Goal: Navigation & Orientation: Find specific page/section

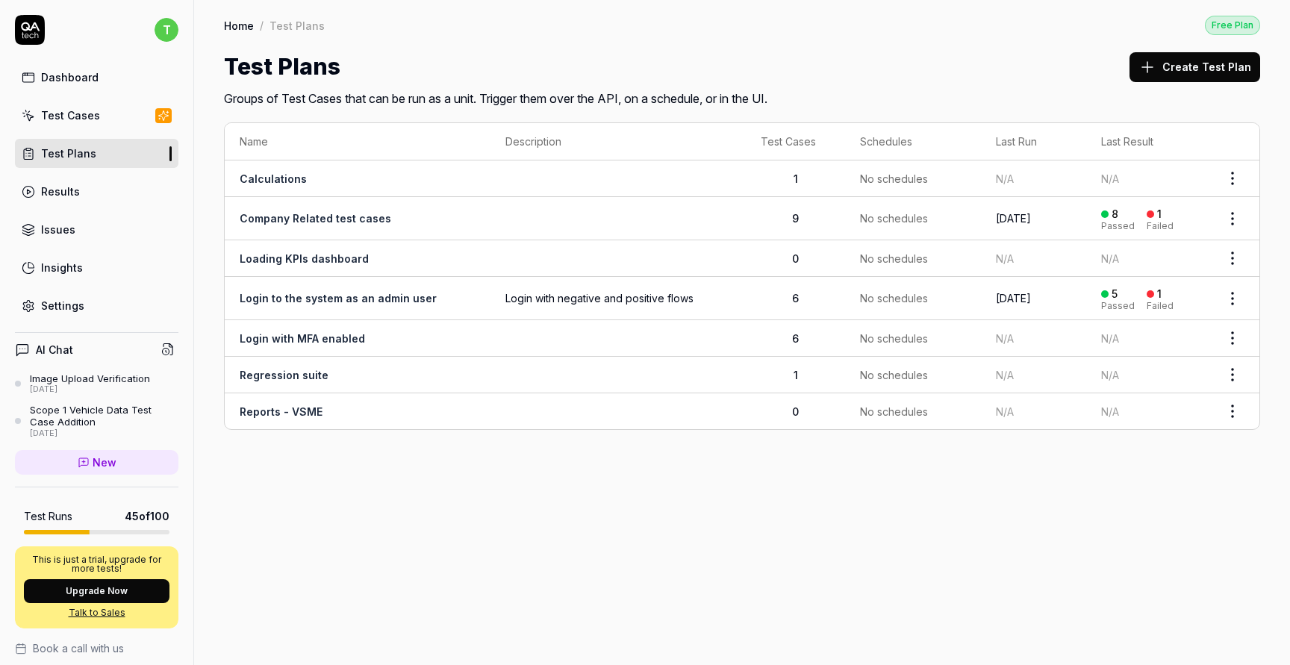
click at [101, 160] on link "Test Plans" at bounding box center [96, 153] width 163 height 29
click at [104, 116] on link "Test Cases" at bounding box center [96, 115] width 163 height 29
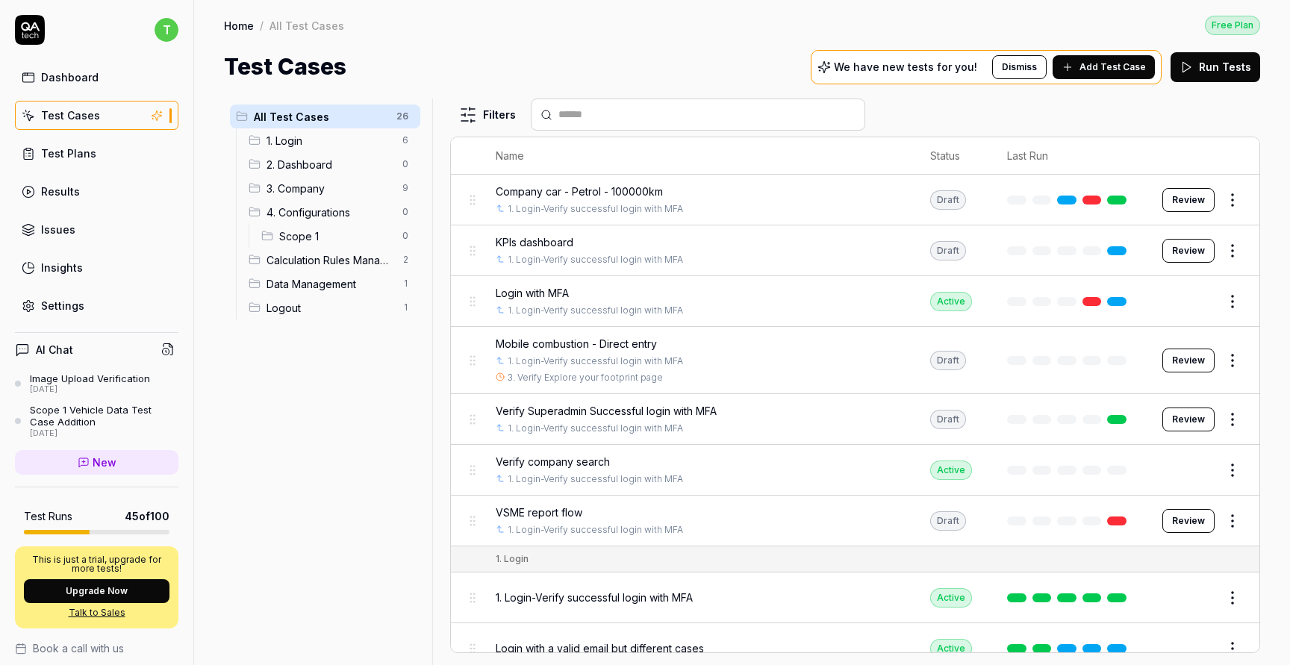
click at [331, 145] on span "1. Login" at bounding box center [329, 141] width 127 height 16
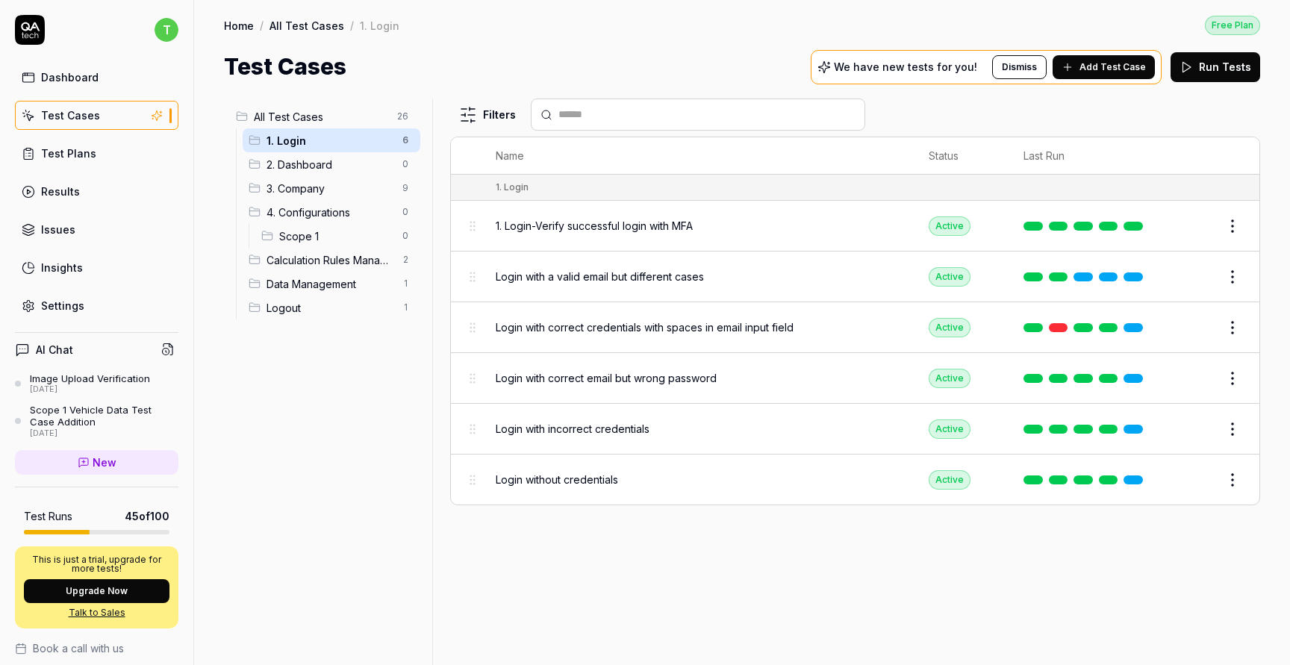
click at [335, 174] on div "2. Dashboard 0" at bounding box center [332, 164] width 178 height 24
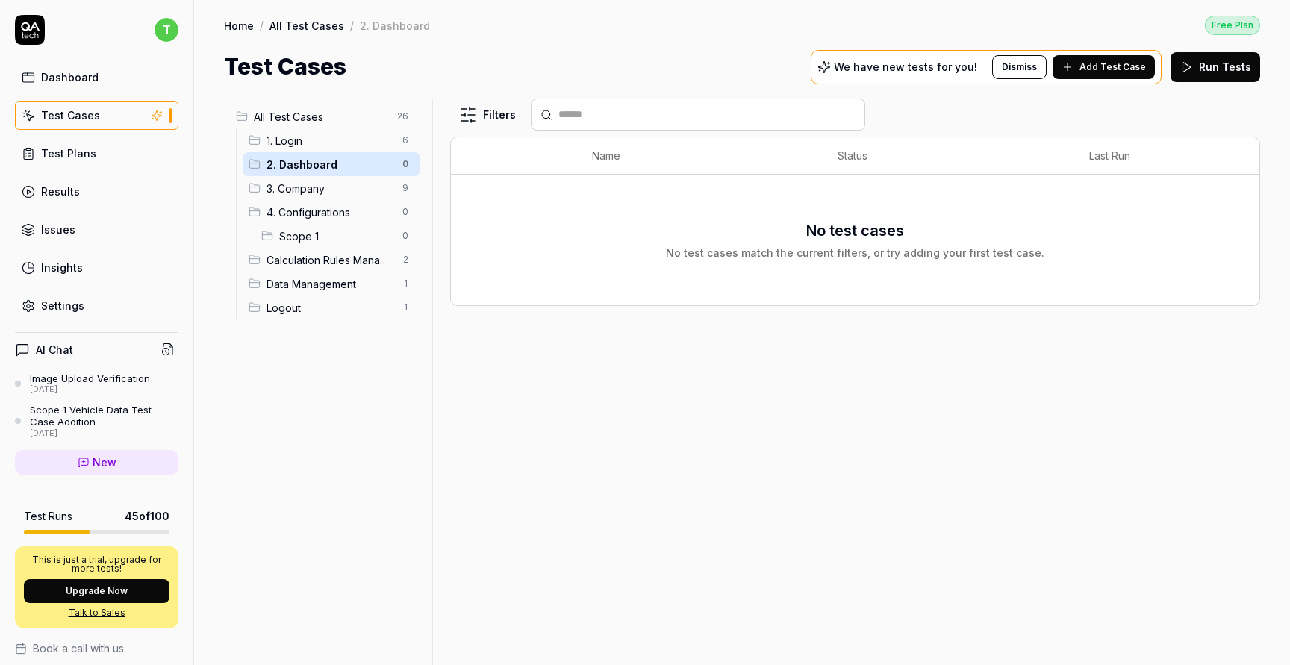
click at [337, 193] on span "3. Company" at bounding box center [329, 189] width 127 height 16
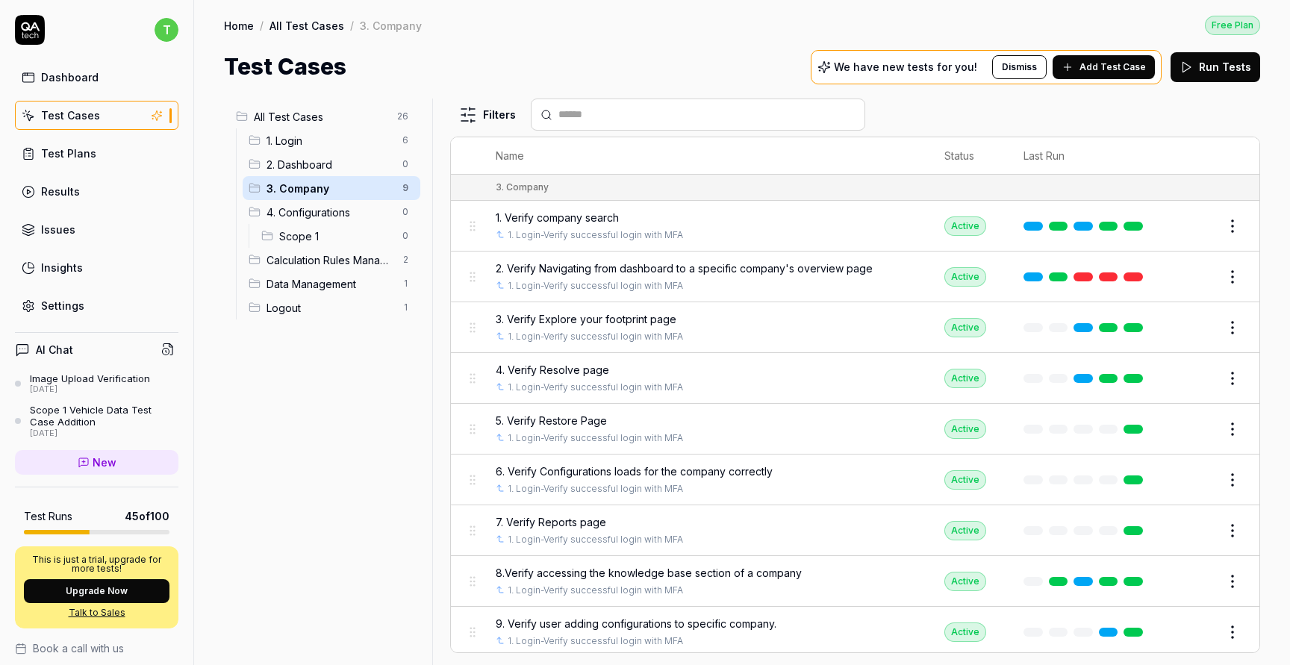
click at [338, 207] on span "4. Configurations" at bounding box center [329, 212] width 127 height 16
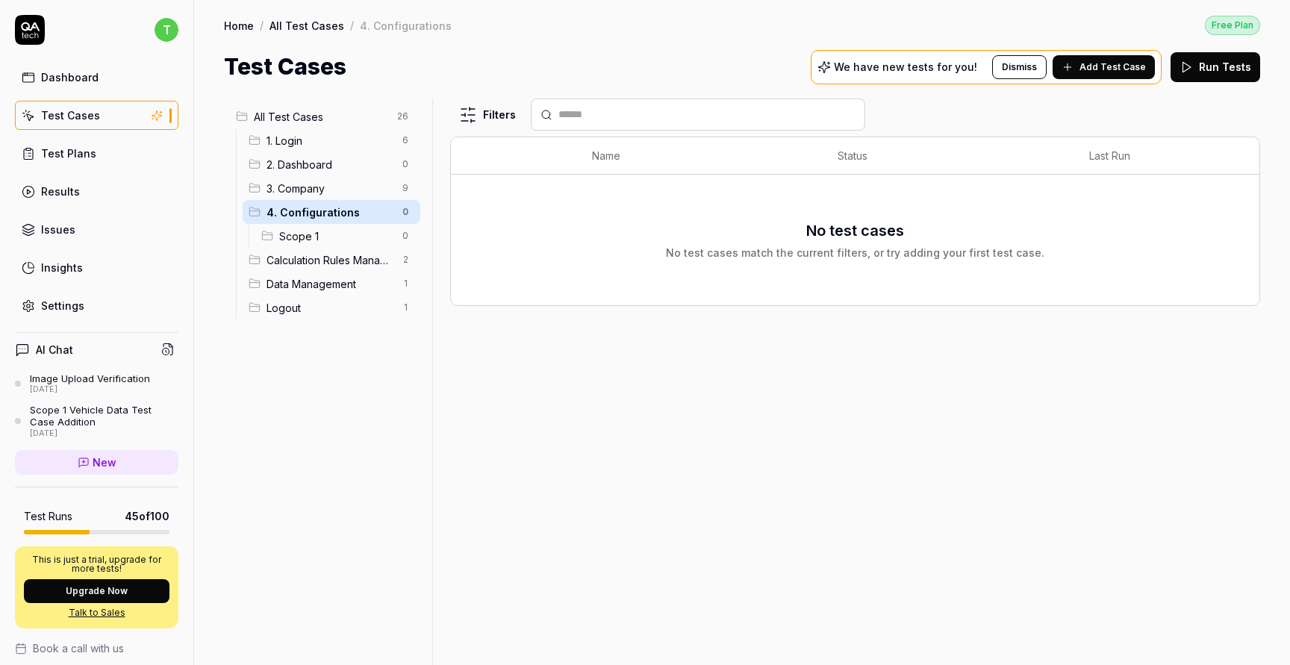
click at [342, 234] on span "Scope 1" at bounding box center [336, 236] width 114 height 16
click at [343, 255] on span "Calculation Rules Management" at bounding box center [329, 260] width 127 height 16
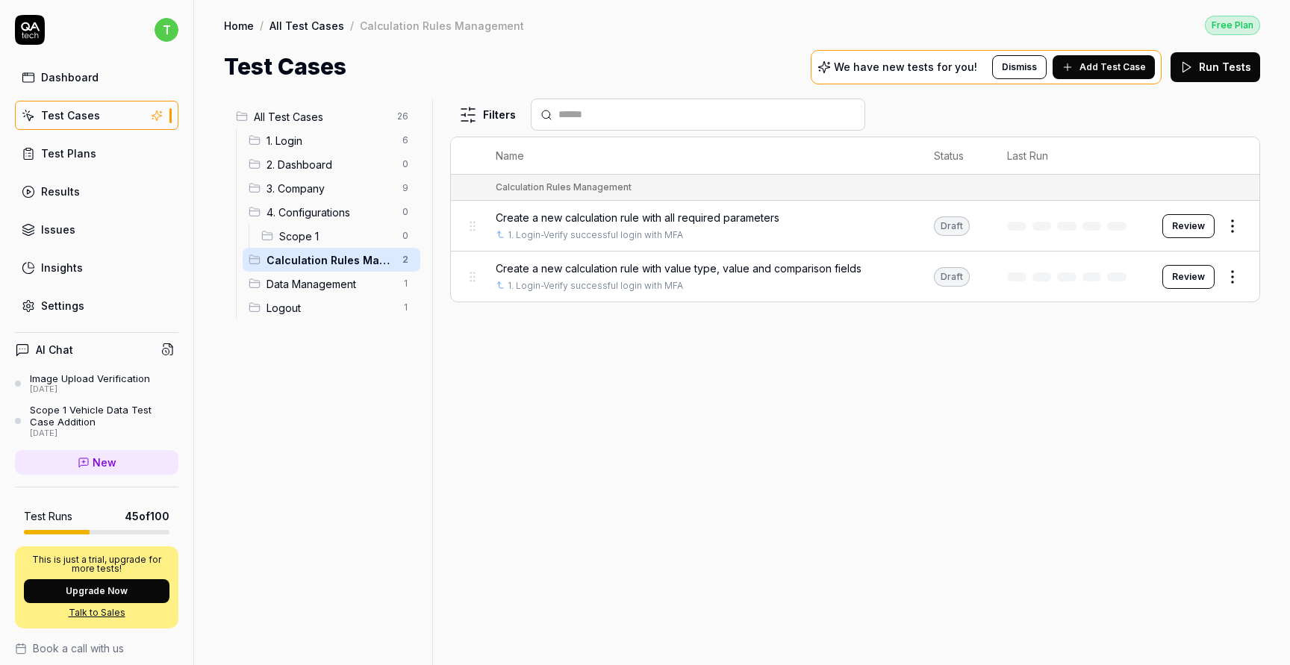
click at [341, 240] on span "Scope 1" at bounding box center [336, 236] width 114 height 16
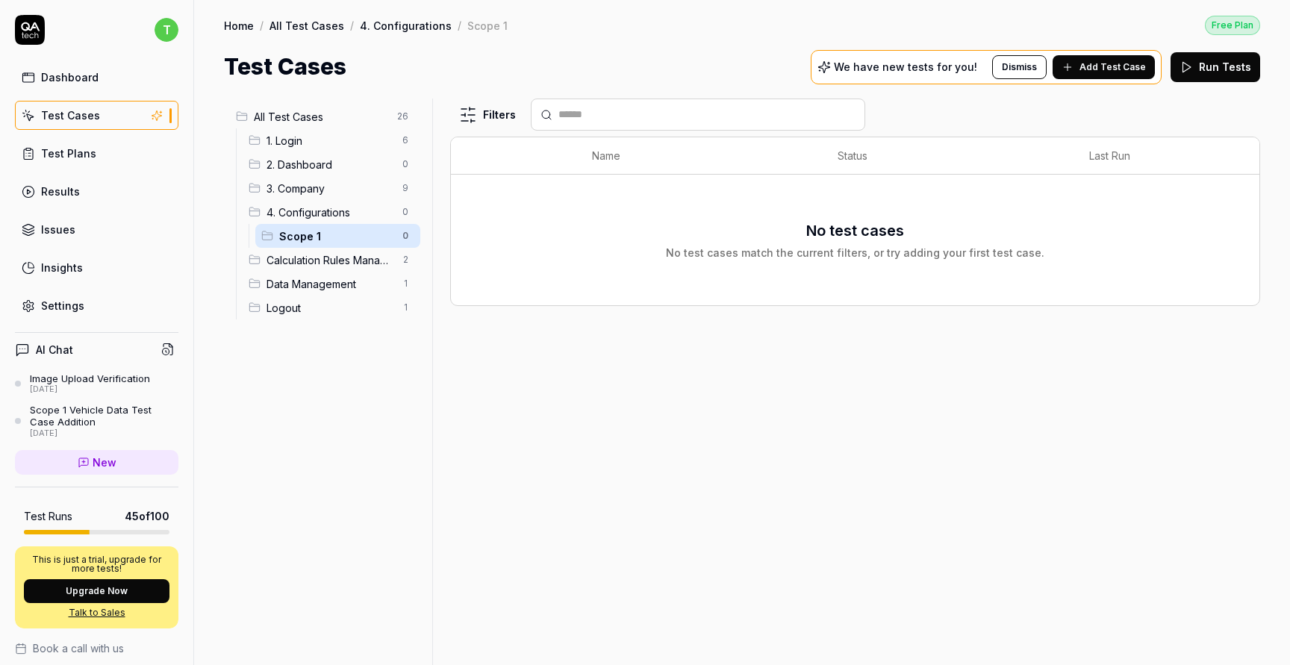
click at [343, 257] on span "Calculation Rules Management" at bounding box center [329, 260] width 127 height 16
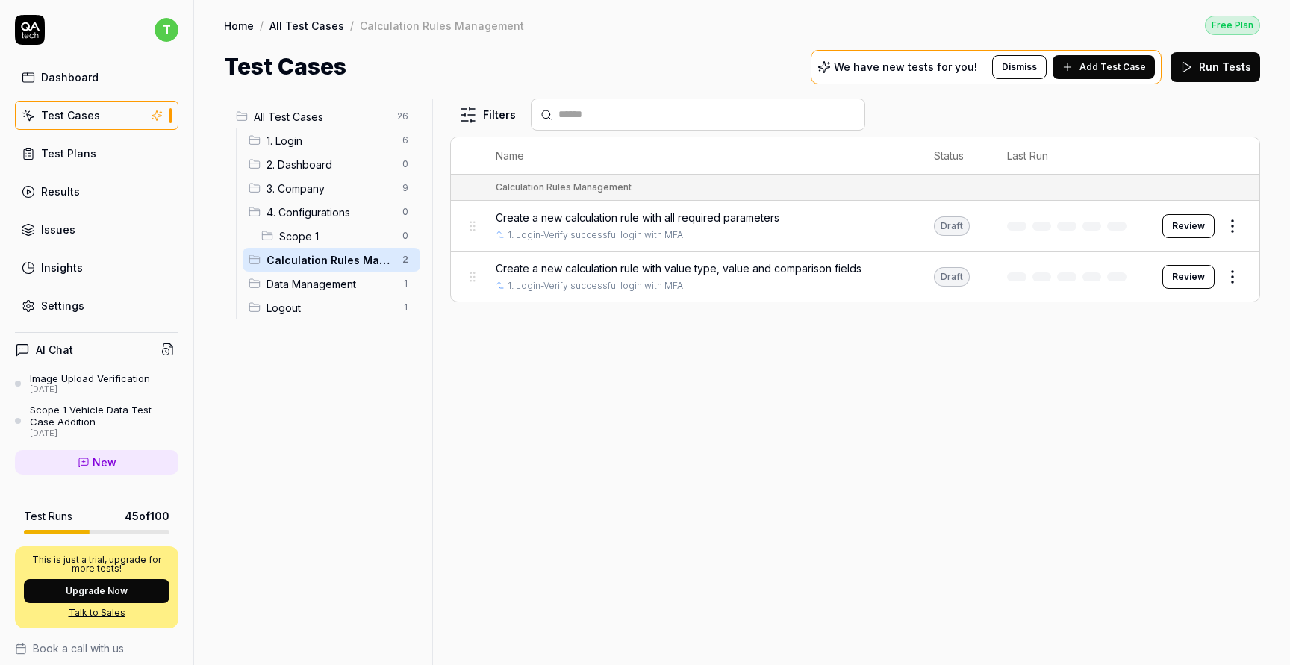
click at [345, 284] on span "Data Management" at bounding box center [329, 284] width 127 height 16
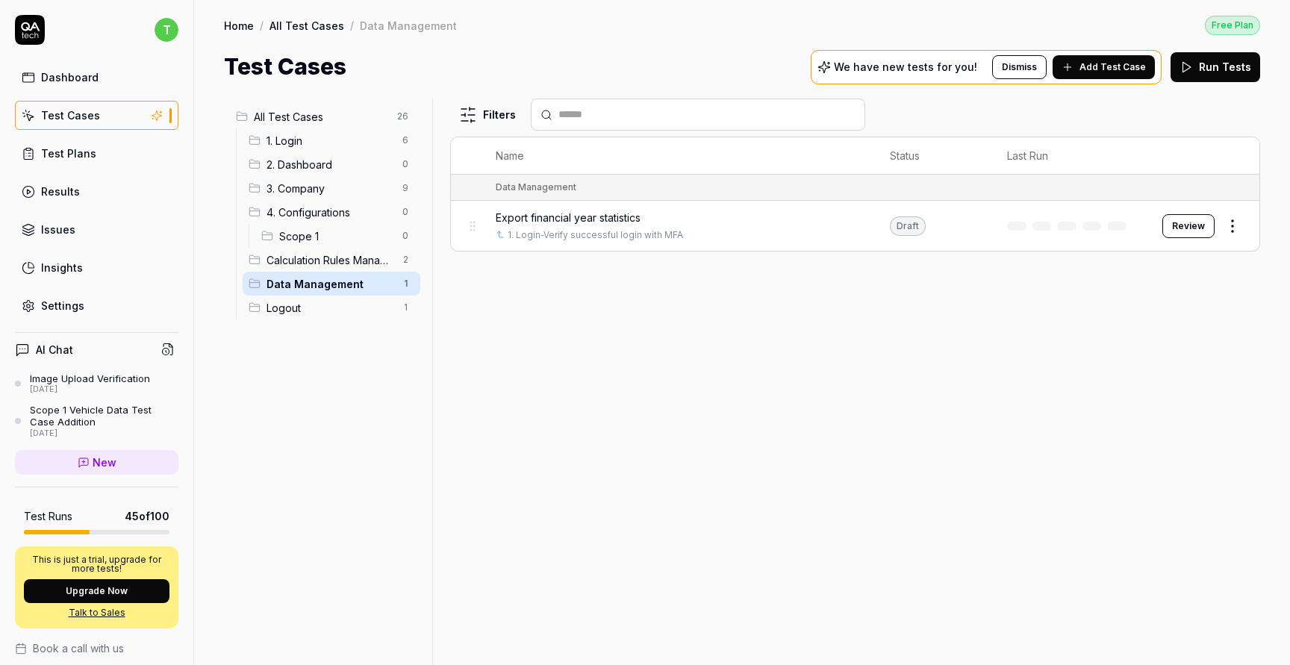
click at [343, 301] on span "Logout" at bounding box center [329, 308] width 127 height 16
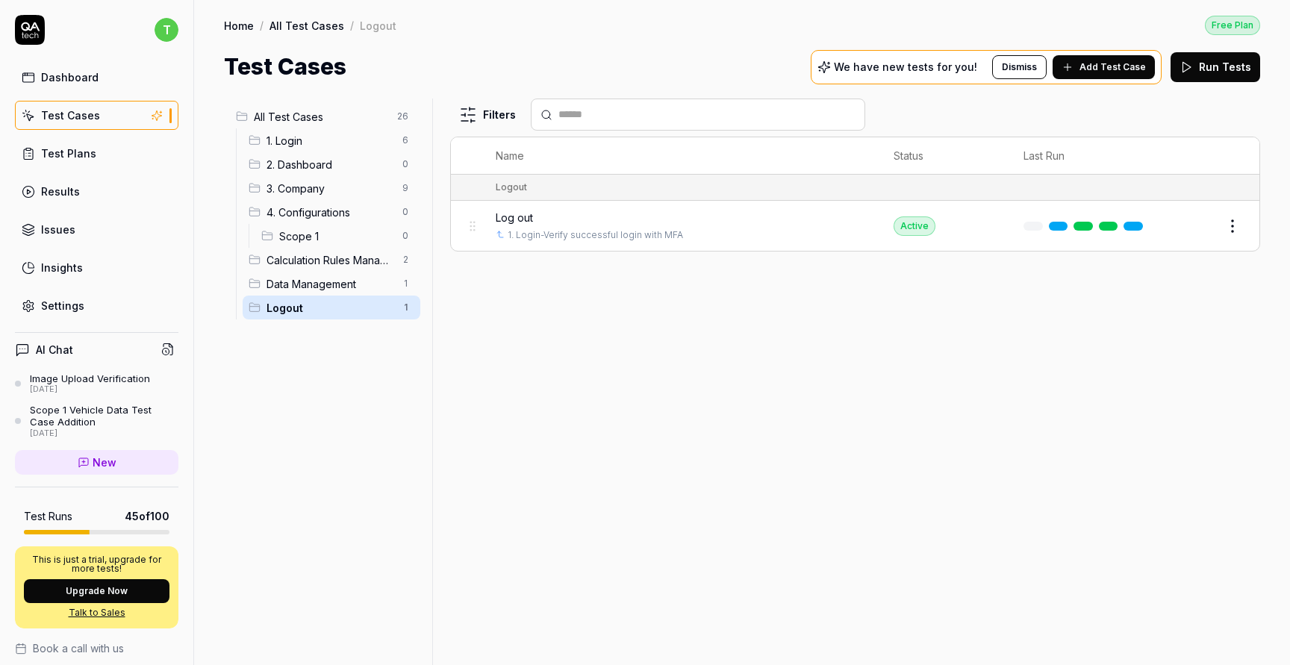
click at [345, 140] on span "1. Login" at bounding box center [329, 141] width 127 height 16
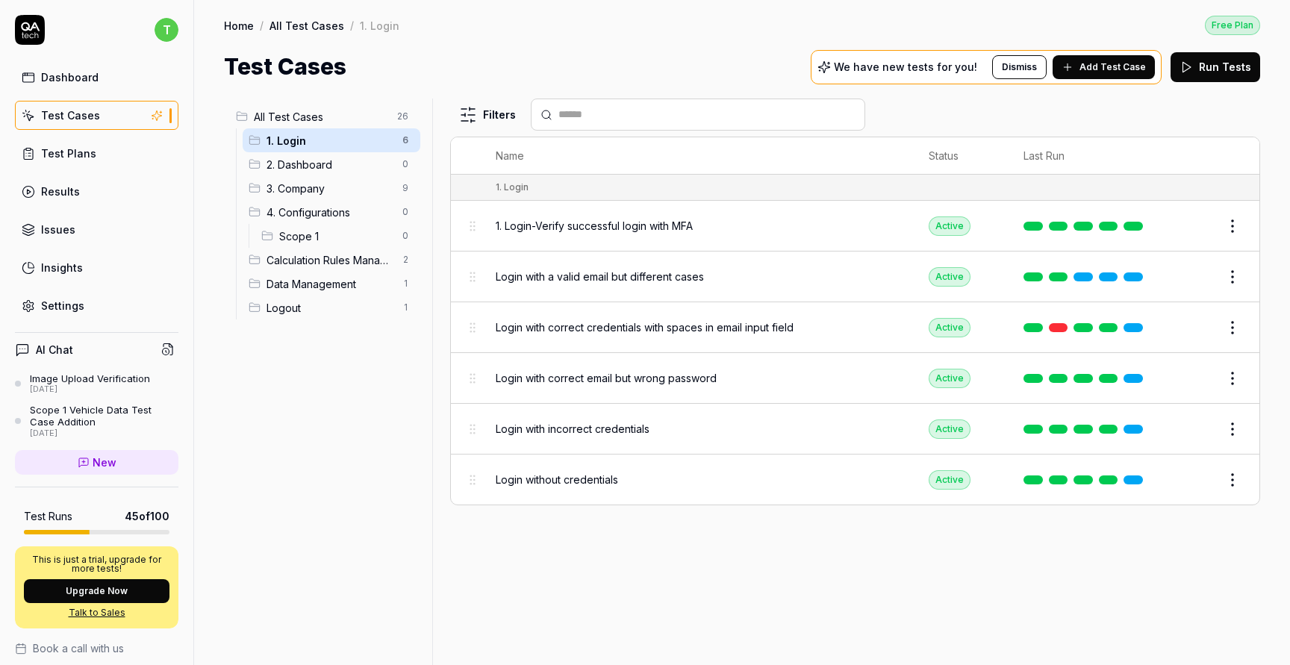
click at [116, 115] on link "Test Cases" at bounding box center [96, 115] width 163 height 29
click at [102, 78] on link "Dashboard" at bounding box center [96, 77] width 163 height 29
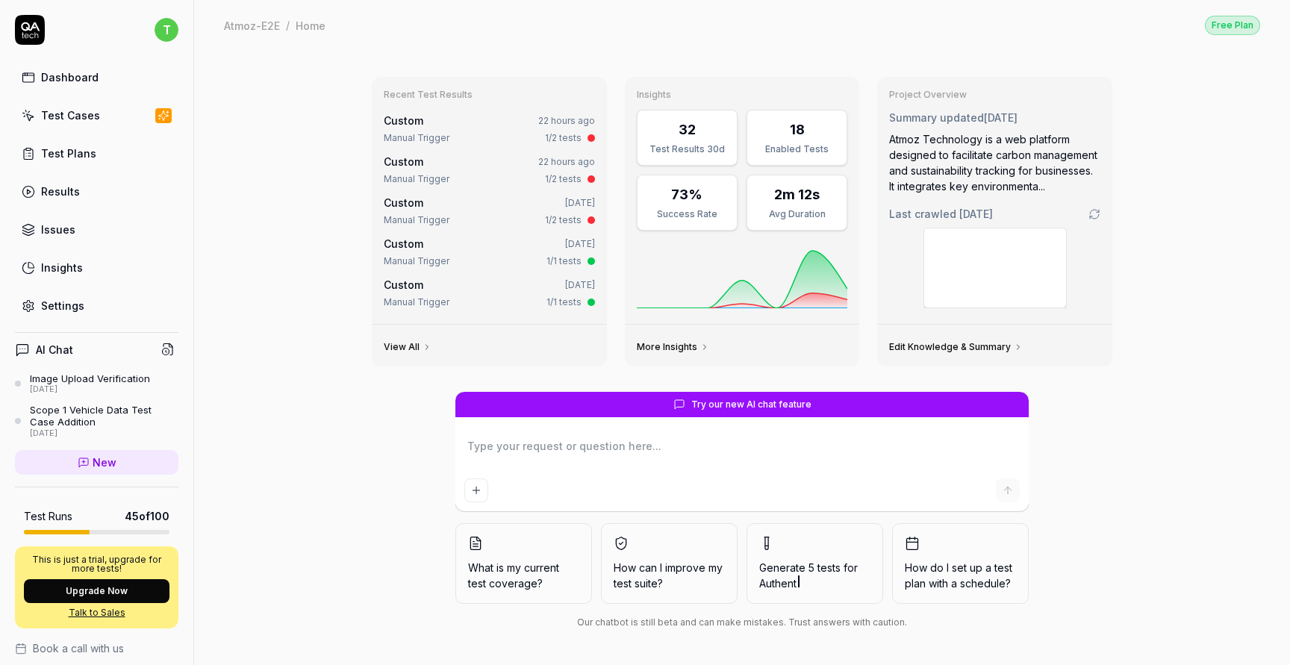
click at [94, 86] on link "Dashboard" at bounding box center [96, 77] width 163 height 29
click at [95, 113] on div "Test Cases" at bounding box center [70, 115] width 59 height 16
click at [90, 149] on div "Test Plans" at bounding box center [68, 154] width 55 height 16
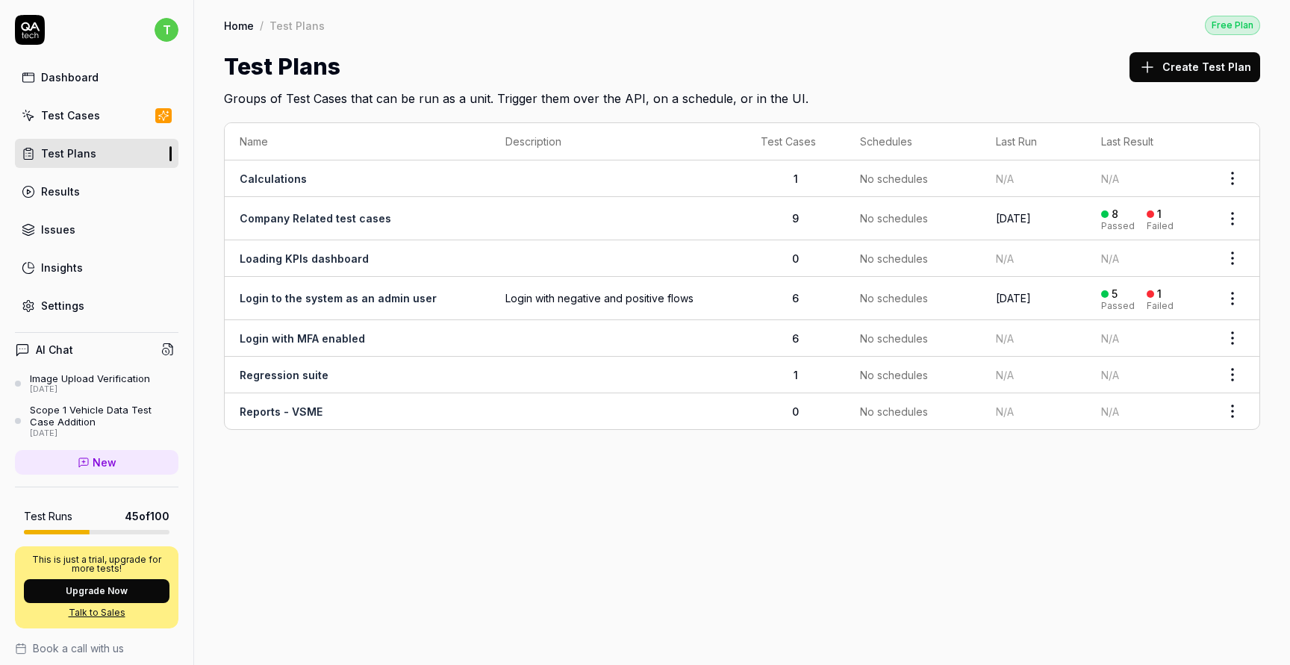
click at [309, 416] on td "Reports - VSME" at bounding box center [358, 411] width 266 height 36
click at [305, 413] on link "Reports - VSME" at bounding box center [281, 411] width 83 height 13
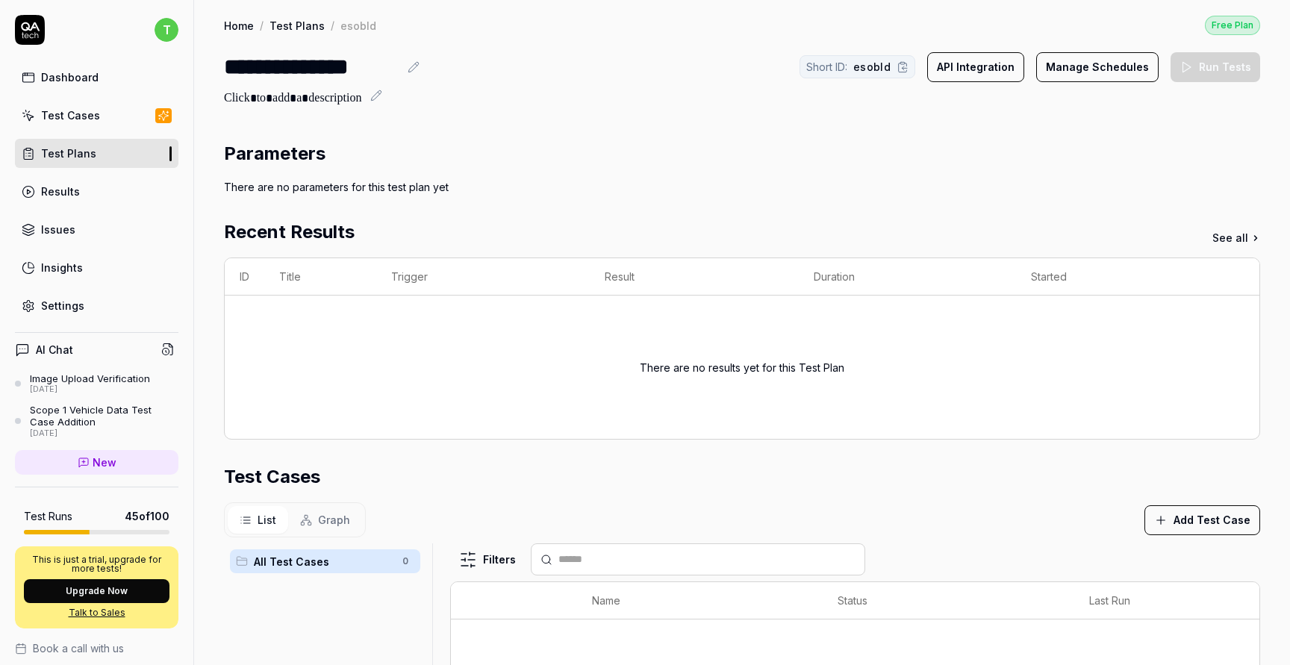
click at [78, 72] on div "Dashboard" at bounding box center [69, 77] width 57 height 16
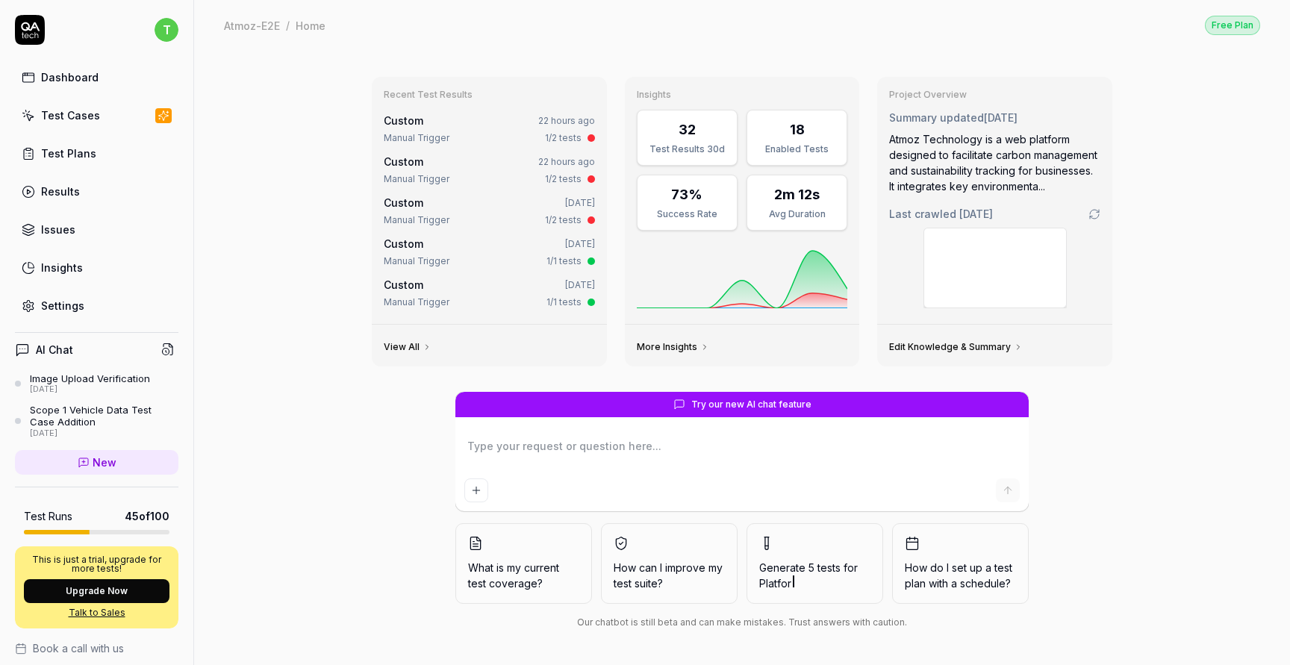
click at [116, 172] on div "Dashboard Test Cases Test Plans Results Issues Insights Settings" at bounding box center [96, 191] width 163 height 257
type textarea "*"
click at [106, 152] on link "Test Plans" at bounding box center [96, 153] width 163 height 29
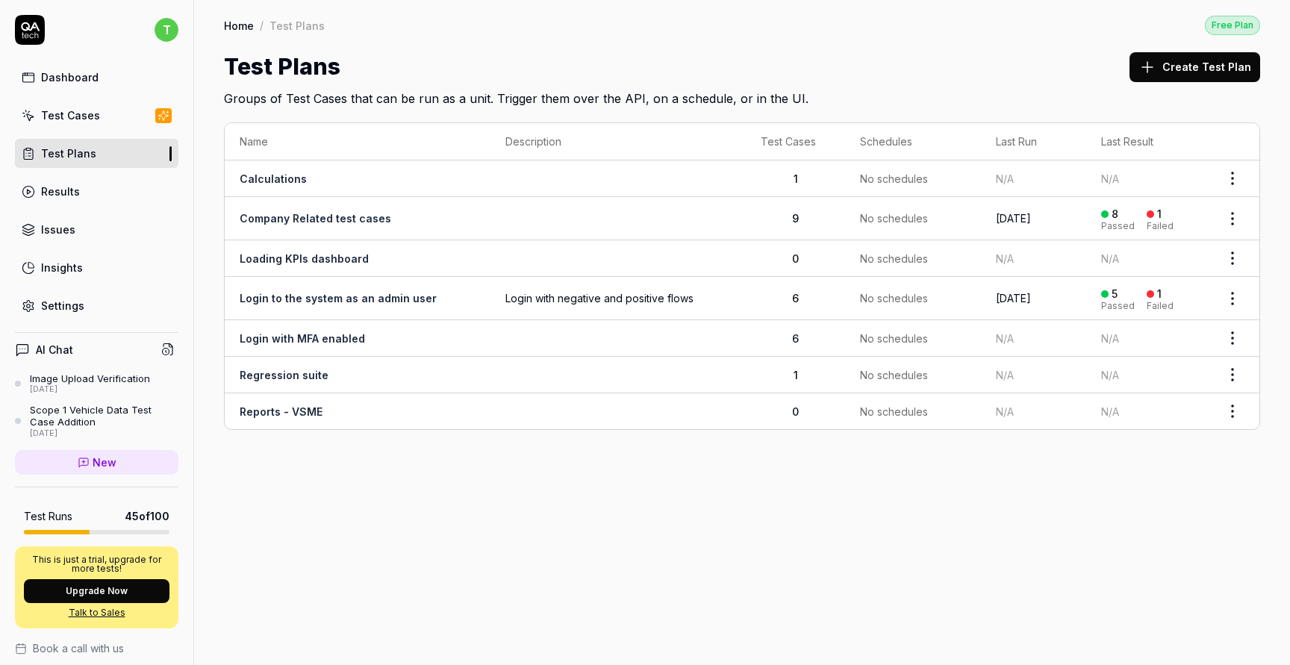
click at [99, 119] on link "Test Cases" at bounding box center [96, 115] width 163 height 29
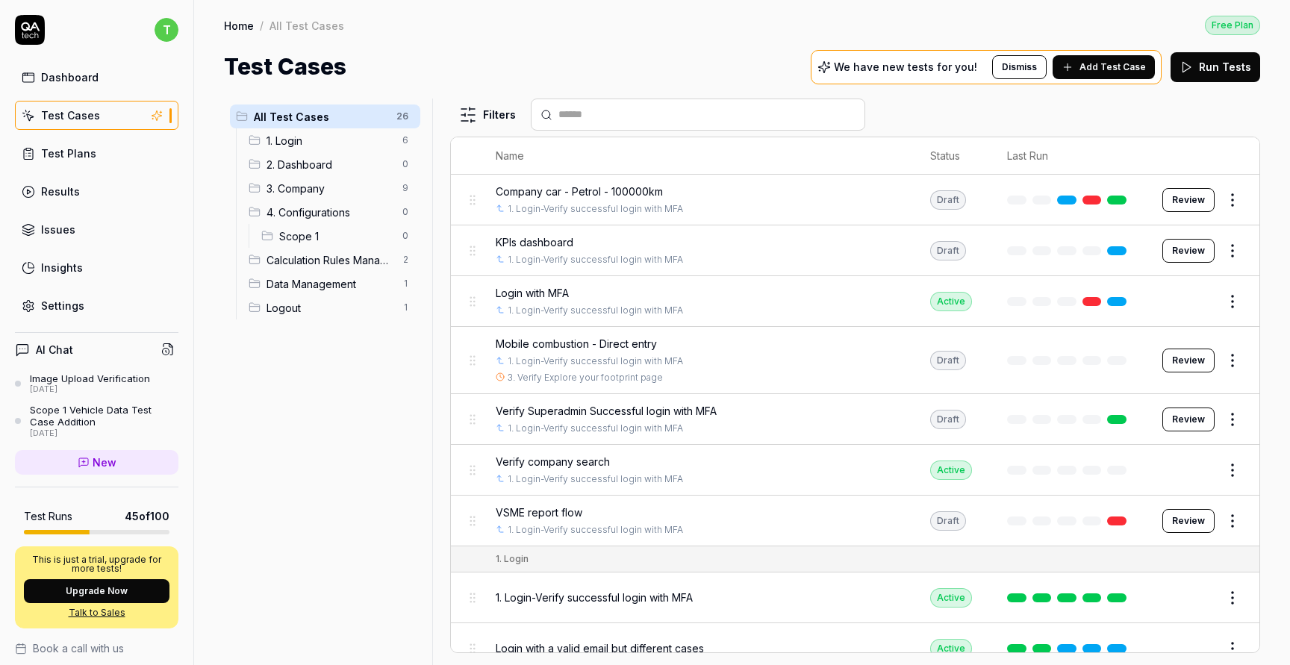
click at [344, 234] on span "Scope 1" at bounding box center [336, 236] width 114 height 16
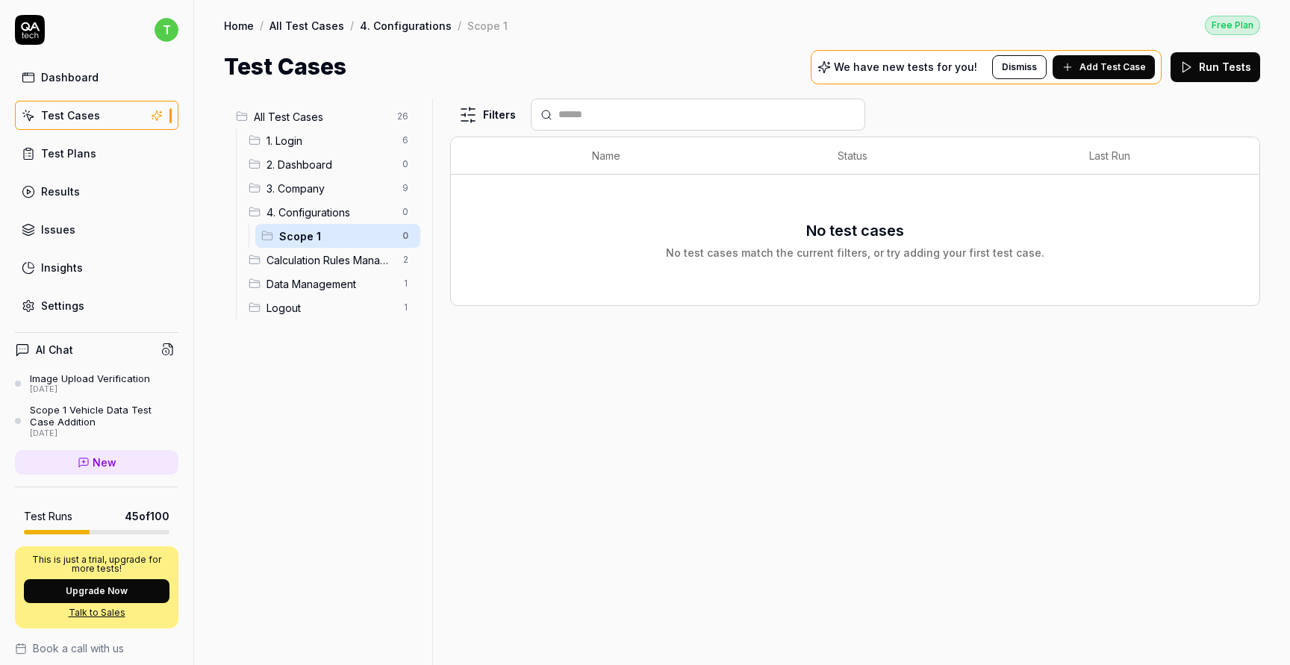
click at [342, 215] on span "4. Configurations" at bounding box center [329, 212] width 127 height 16
click at [343, 228] on span "Scope 1" at bounding box center [336, 236] width 114 height 16
click at [344, 255] on span "Calculation Rules Management" at bounding box center [329, 260] width 127 height 16
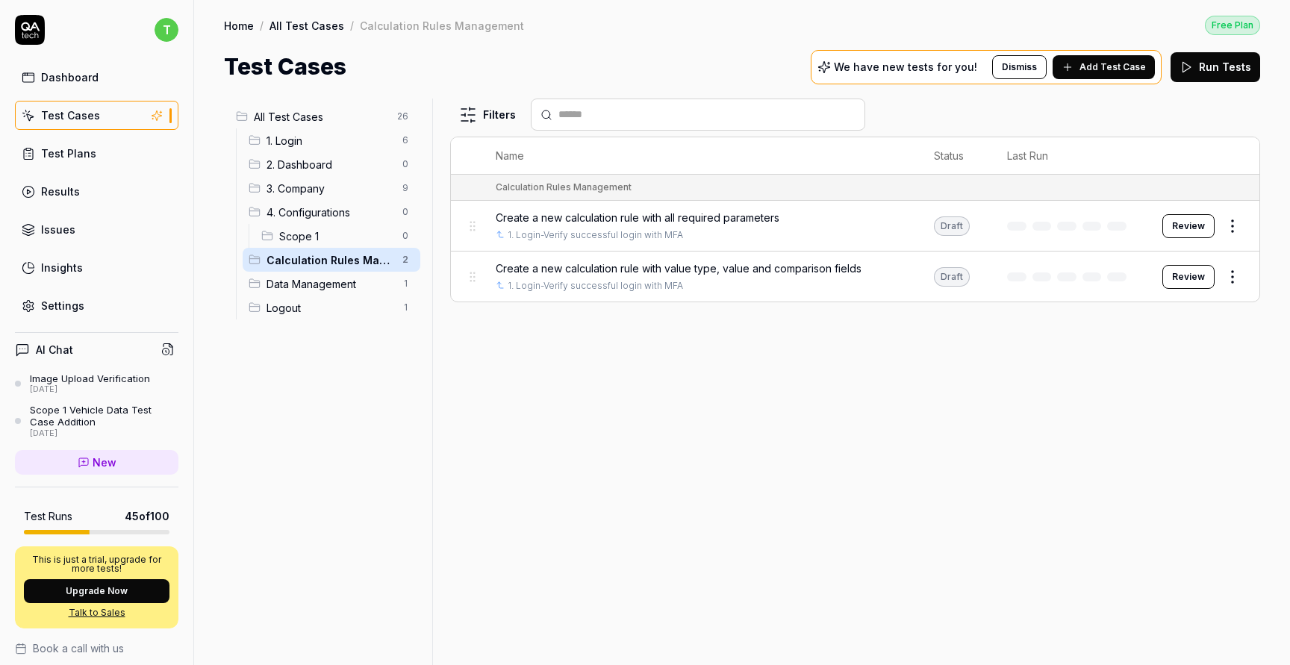
click at [346, 281] on span "Data Management" at bounding box center [329, 284] width 127 height 16
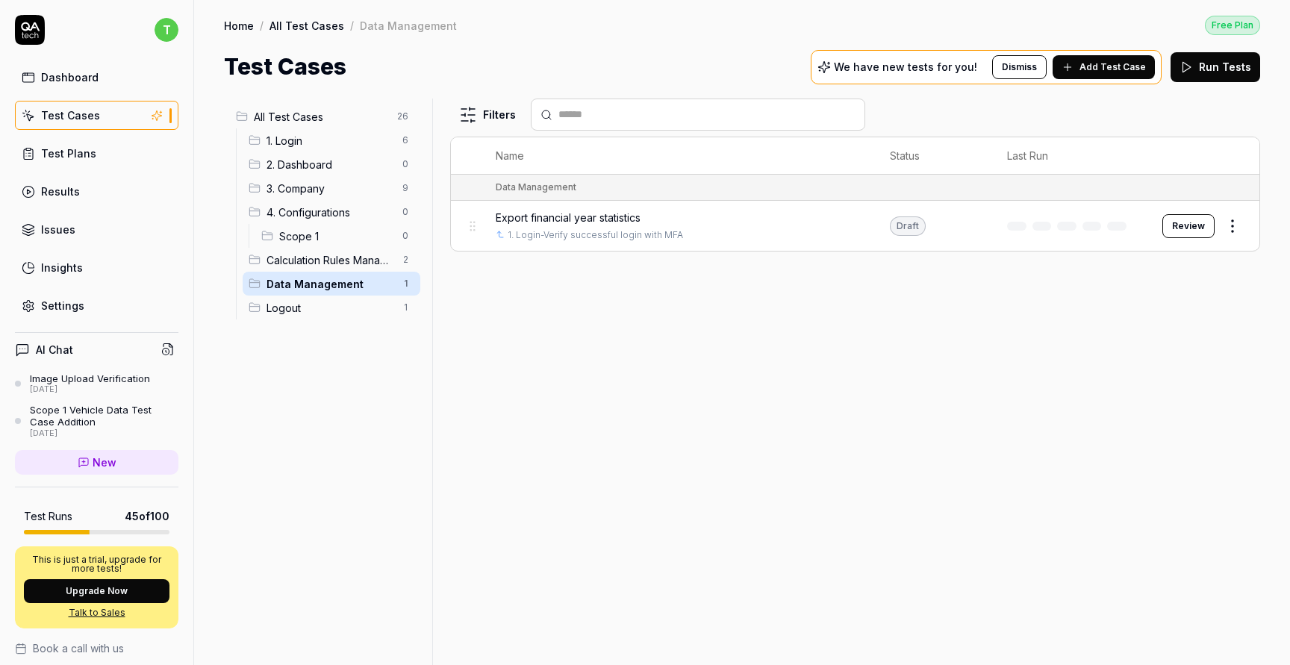
click at [348, 307] on span "Logout" at bounding box center [329, 308] width 127 height 16
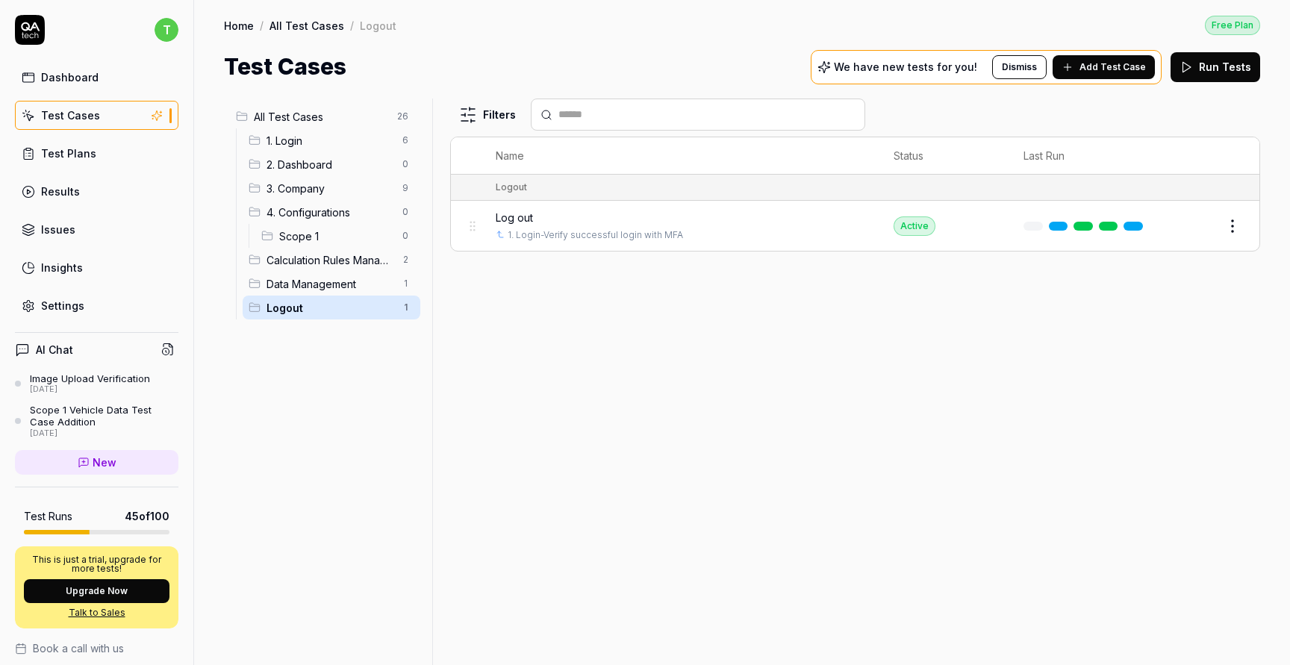
click at [354, 140] on span "1. Login" at bounding box center [329, 141] width 127 height 16
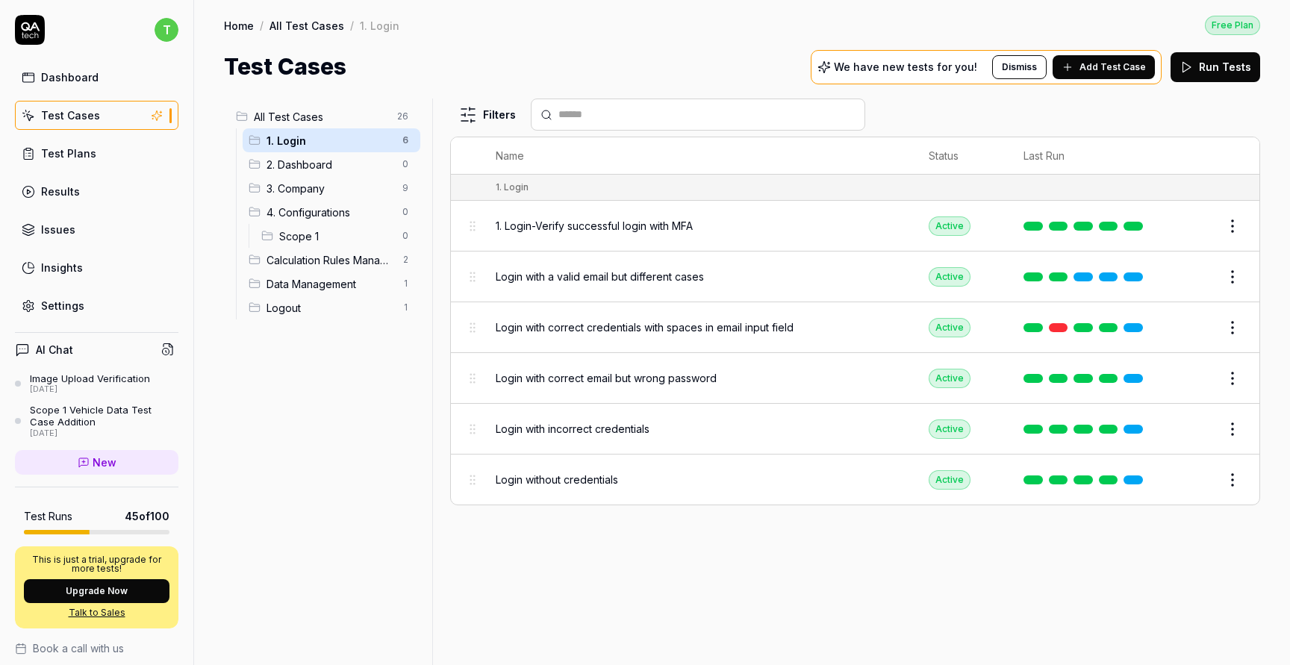
click at [348, 157] on span "2. Dashboard" at bounding box center [329, 165] width 127 height 16
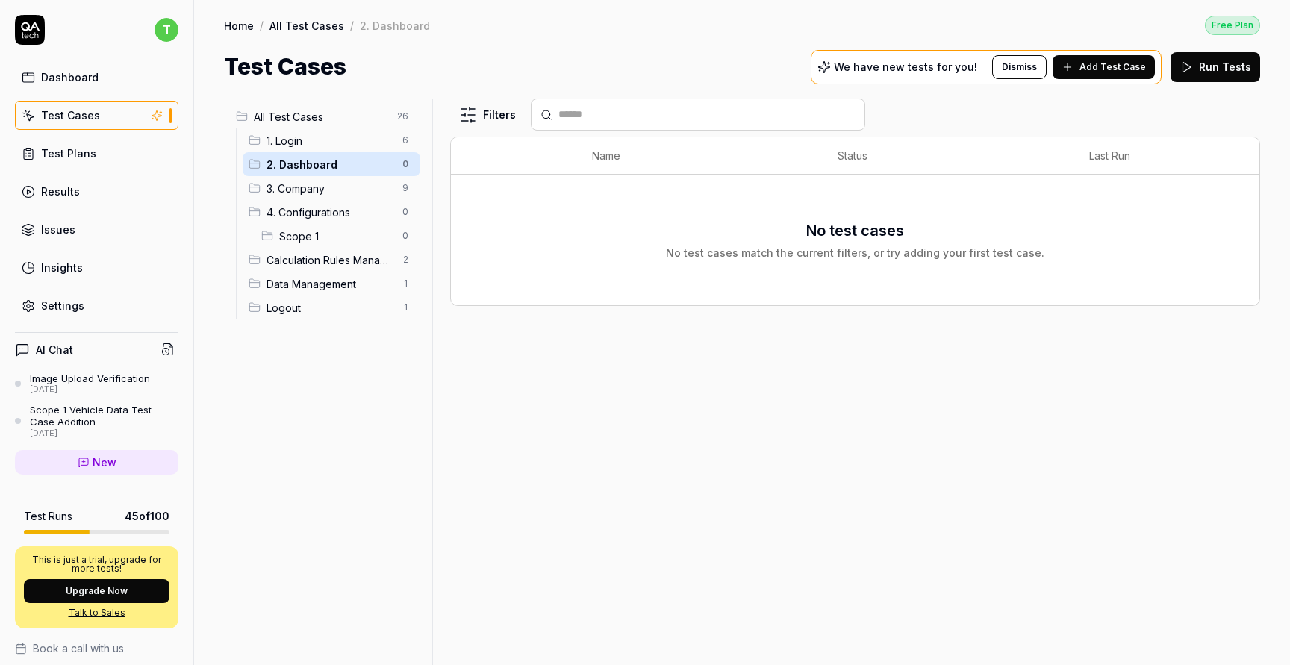
click at [346, 184] on span "3. Company" at bounding box center [329, 189] width 127 height 16
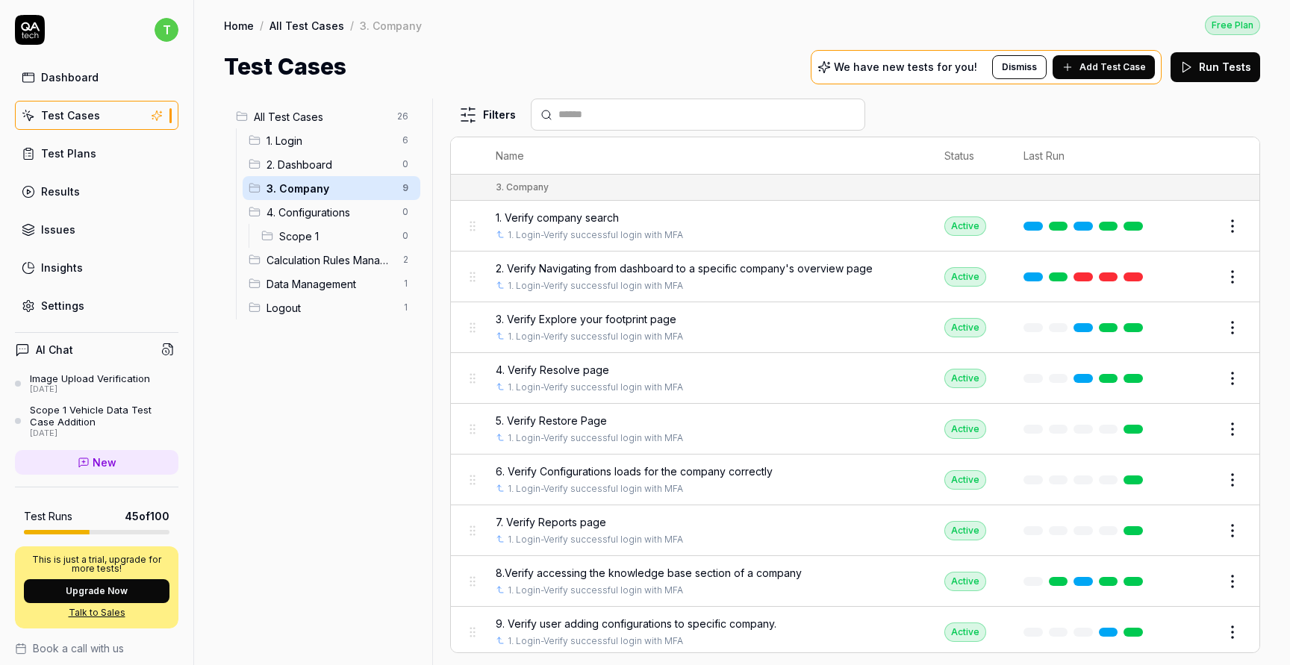
click at [346, 202] on div "4. Configurations 0" at bounding box center [332, 212] width 178 height 24
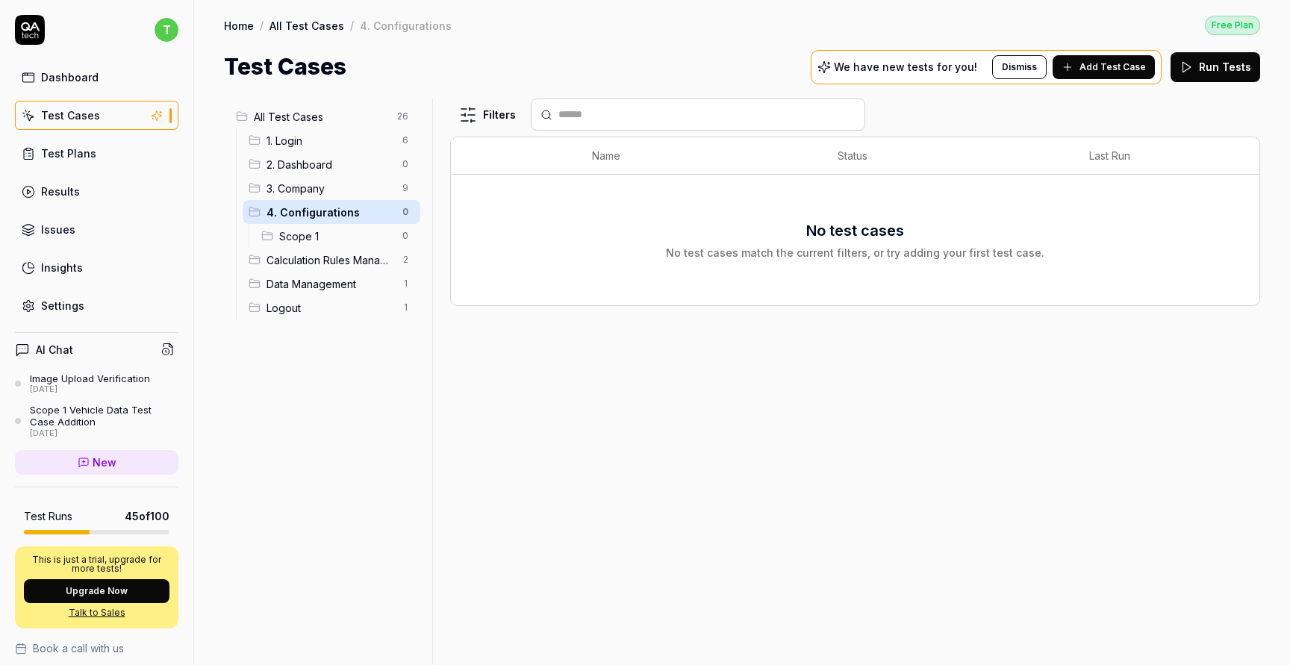
click at [521, 461] on div "Filters Name Status Last Run No test cases No test cases match the current filt…" at bounding box center [855, 382] width 810 height 566
